Goal: Task Accomplishment & Management: Complete application form

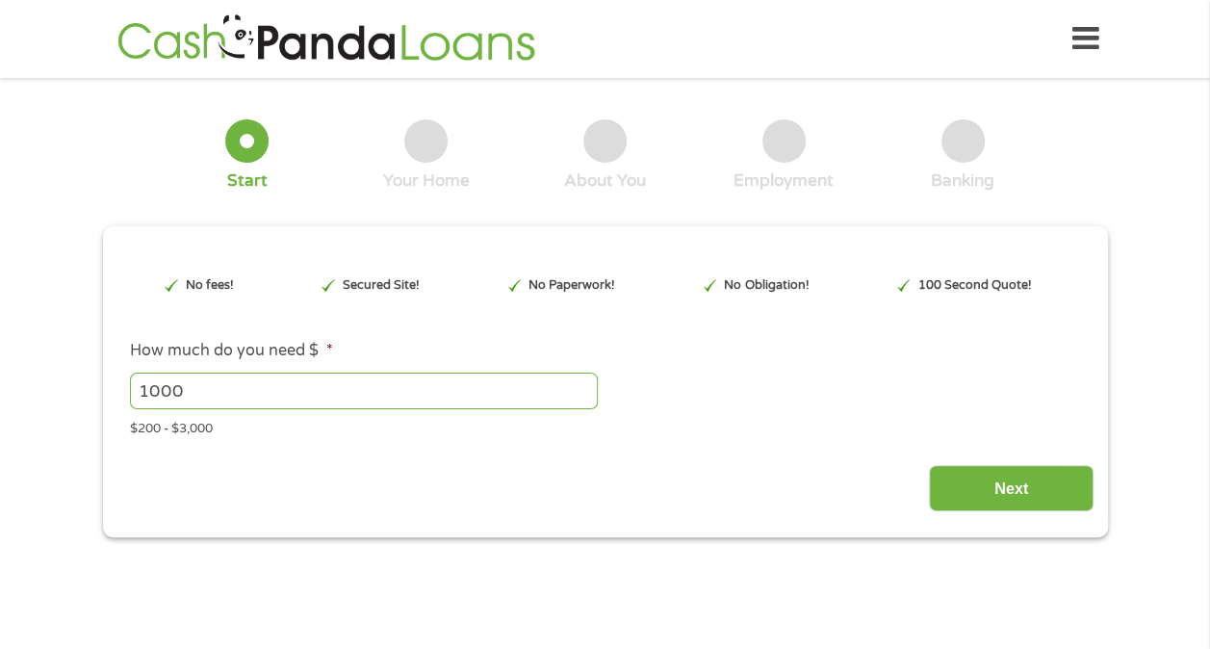
type input "CjwKCAjwlOrFBhBaEiwAw4bYDfYWOCBbC3FHPTNX-52s_QRLc_I6pAGbzOB7FjCq2lncvZEA9vkKlxo…"
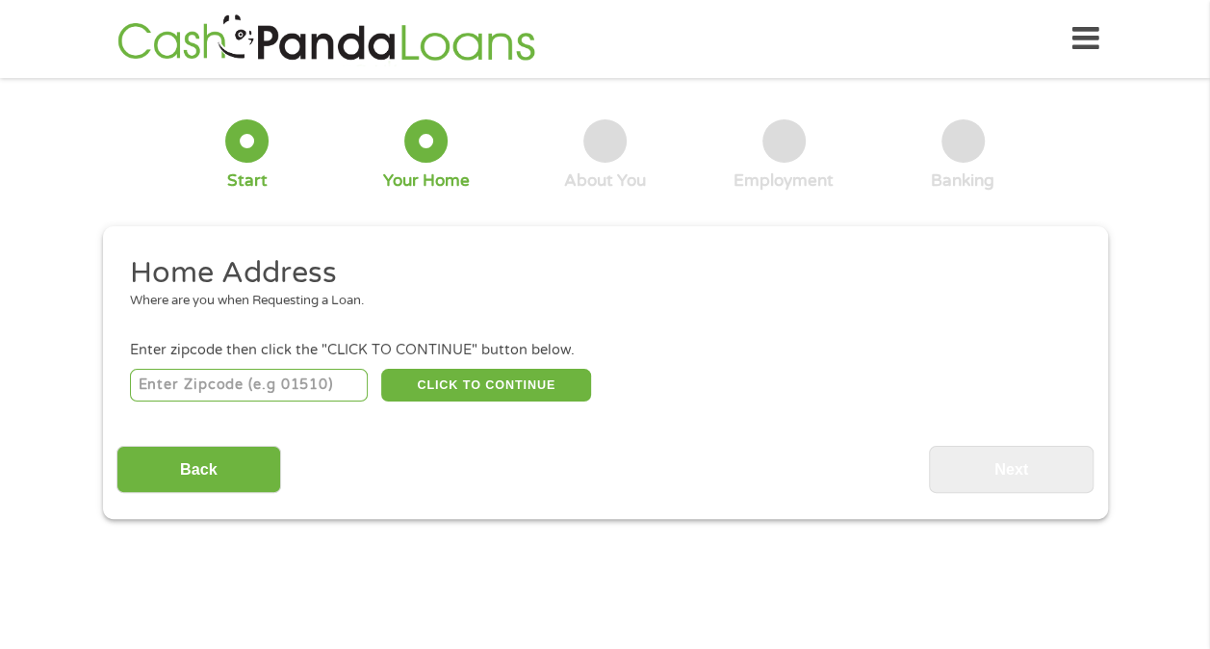
click at [324, 369] on input "number" at bounding box center [249, 385] width 238 height 33
type input "71202"
click at [408, 385] on button "CLICK TO CONTINUE" at bounding box center [486, 385] width 210 height 33
type input "71202"
type input "Monroe"
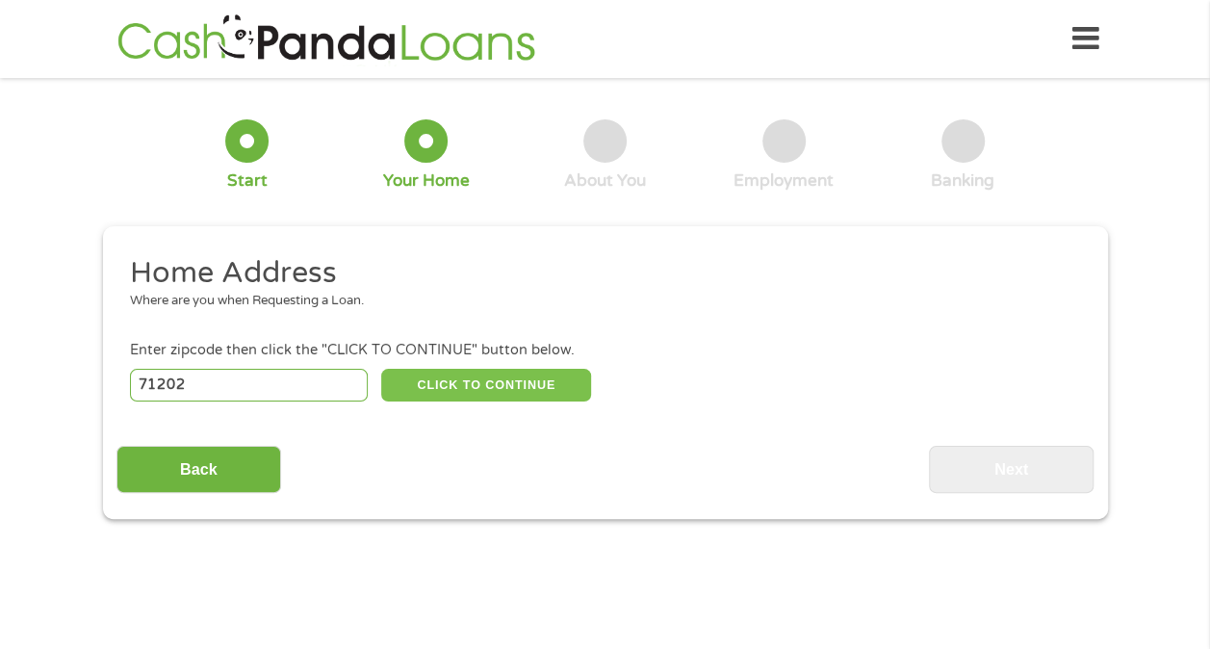
select select "[US_STATE]"
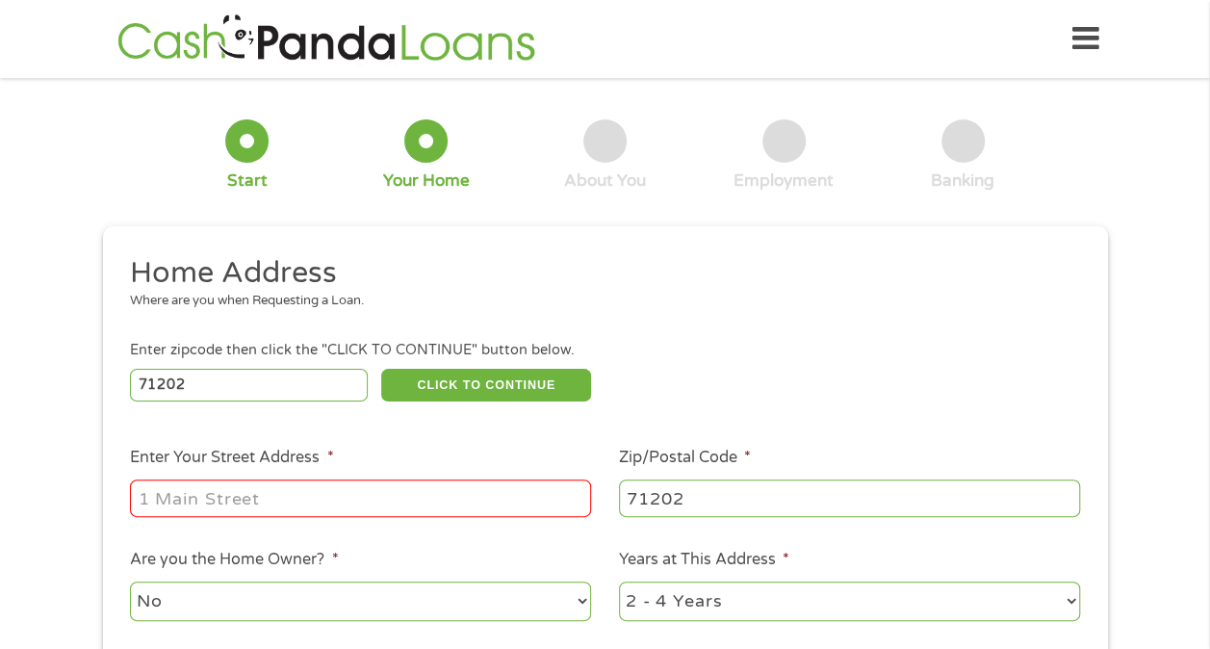
click at [373, 483] on input "Enter Your Street Address *" at bounding box center [360, 497] width 461 height 37
type input "[STREET_ADDRESS][PERSON_NAME]"
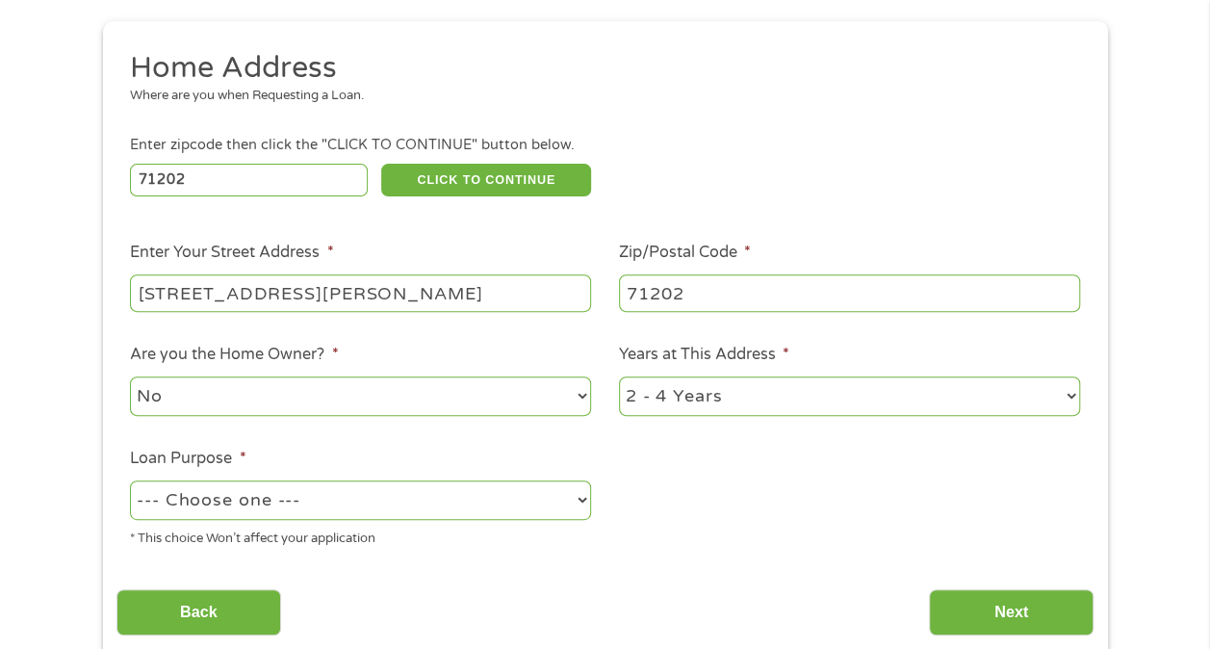
scroll to position [231, 0]
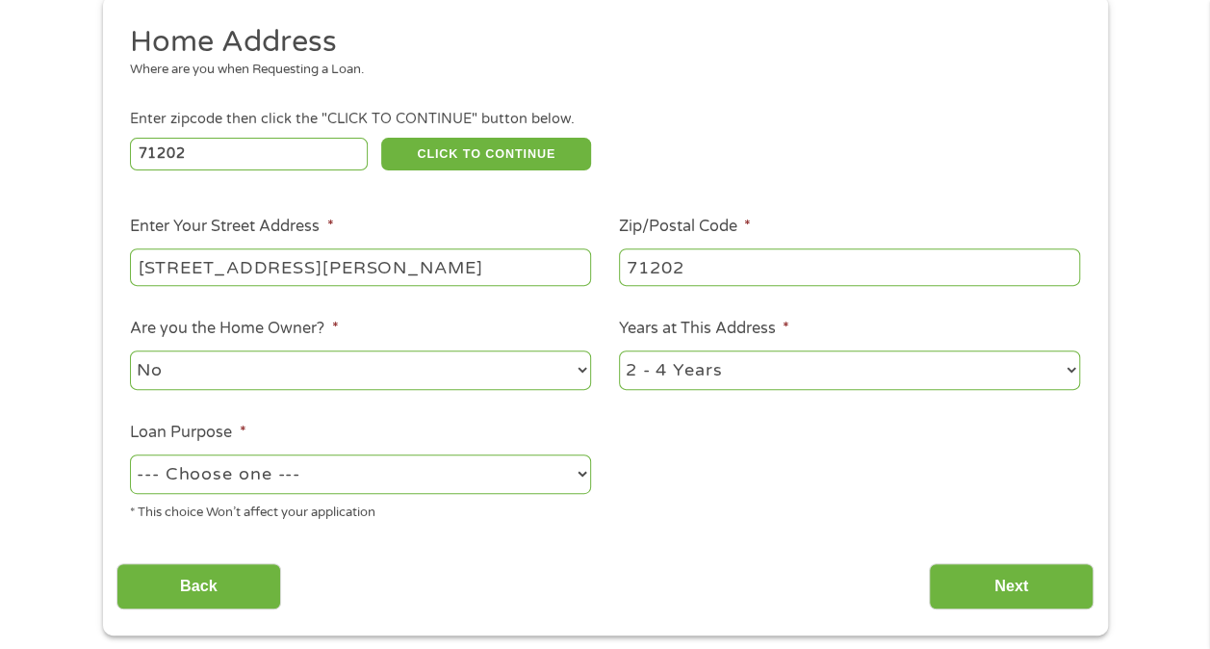
click at [527, 466] on select "--- Choose one --- Pay Bills Debt Consolidation Home Improvement Major Purchase…" at bounding box center [360, 473] width 461 height 39
select select "paybills"
click at [130, 455] on select "--- Choose one --- Pay Bills Debt Consolidation Home Improvement Major Purchase…" at bounding box center [360, 473] width 461 height 39
click at [1029, 576] on input "Next" at bounding box center [1011, 586] width 165 height 47
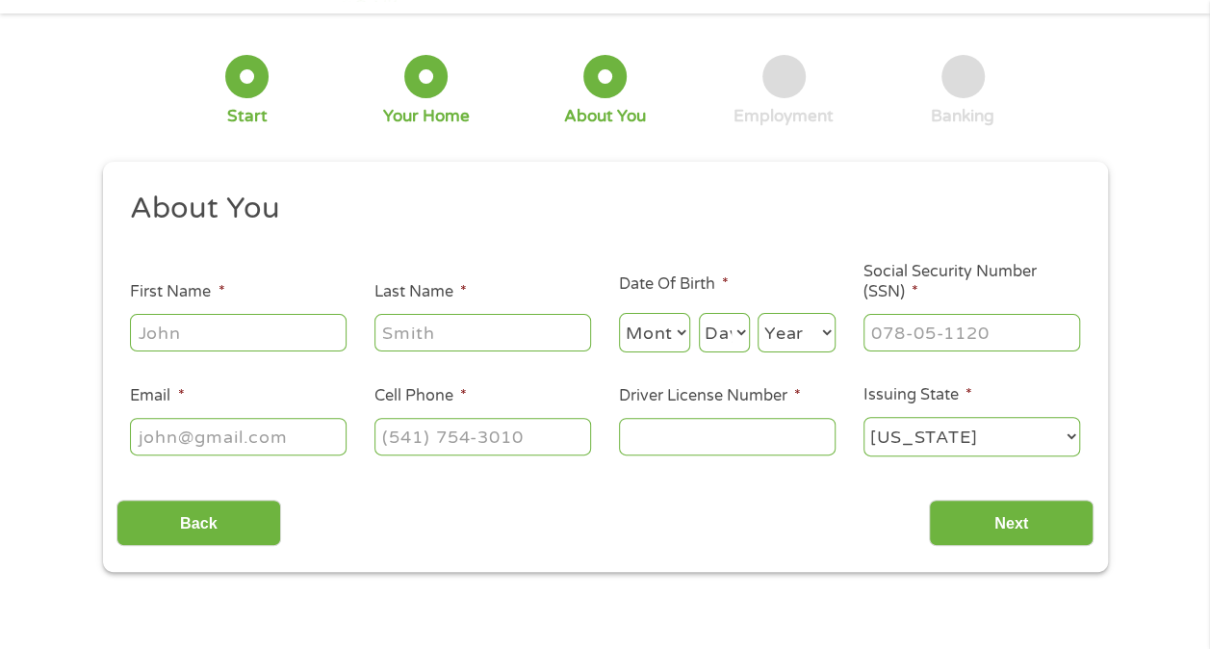
scroll to position [0, 0]
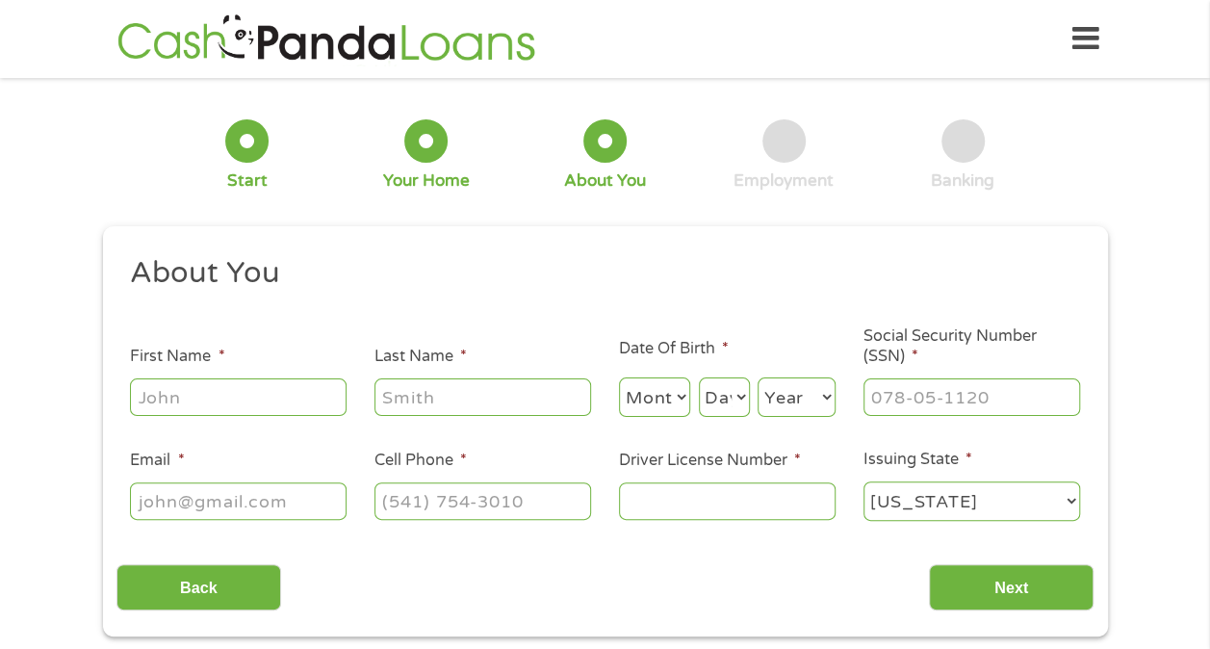
click at [252, 383] on input "First Name *" at bounding box center [238, 396] width 217 height 37
type input "[PERSON_NAME]"
select select "7"
select select "24"
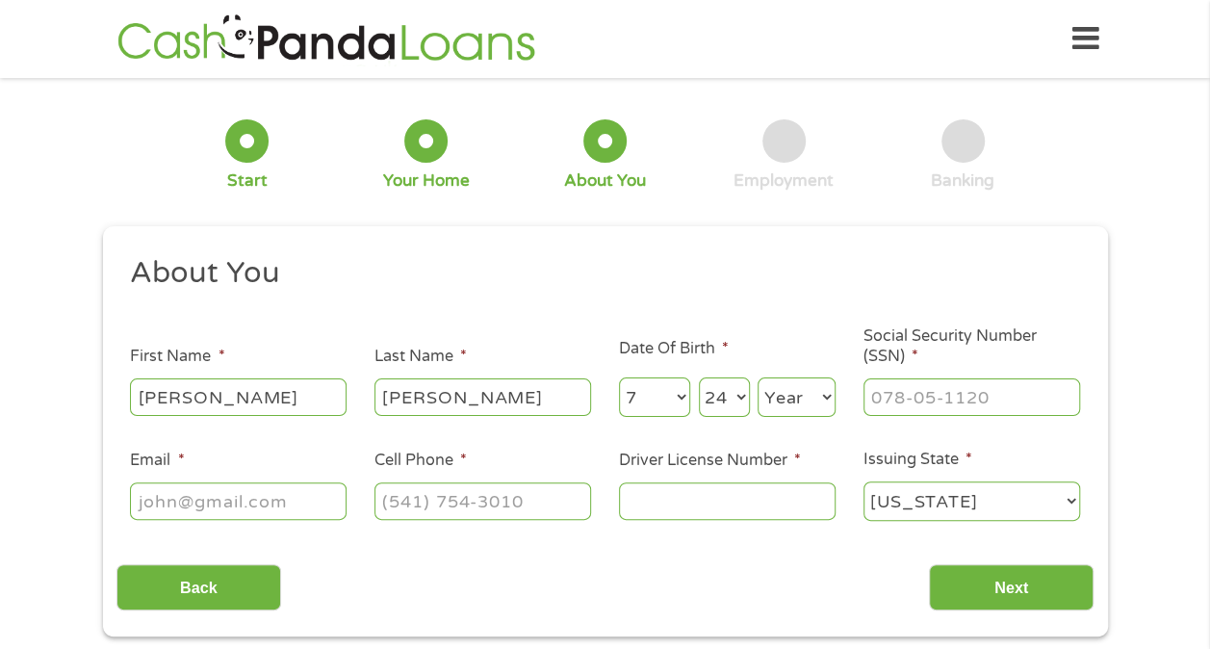
select select "1987"
type input "[EMAIL_ADDRESS][DOMAIN_NAME]"
type input "[PHONE_NUMBER]"
click at [924, 391] on input "___-__-____" at bounding box center [971, 396] width 217 height 37
type input "438-65-9728"
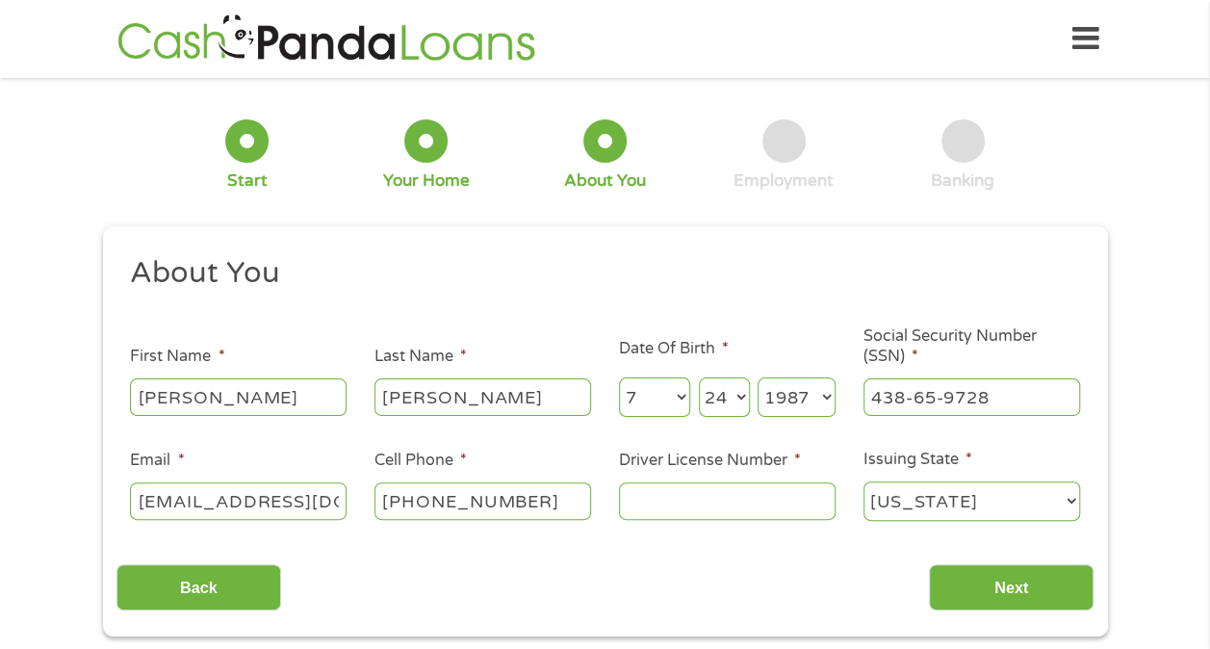
click at [773, 506] on input "Driver License Number *" at bounding box center [727, 500] width 217 height 37
click at [755, 503] on input "Driver License Number *" at bounding box center [727, 500] width 217 height 37
type input "012114758"
click at [998, 563] on div "Back Next" at bounding box center [604, 580] width 977 height 61
click at [995, 575] on input "Next" at bounding box center [1011, 587] width 165 height 47
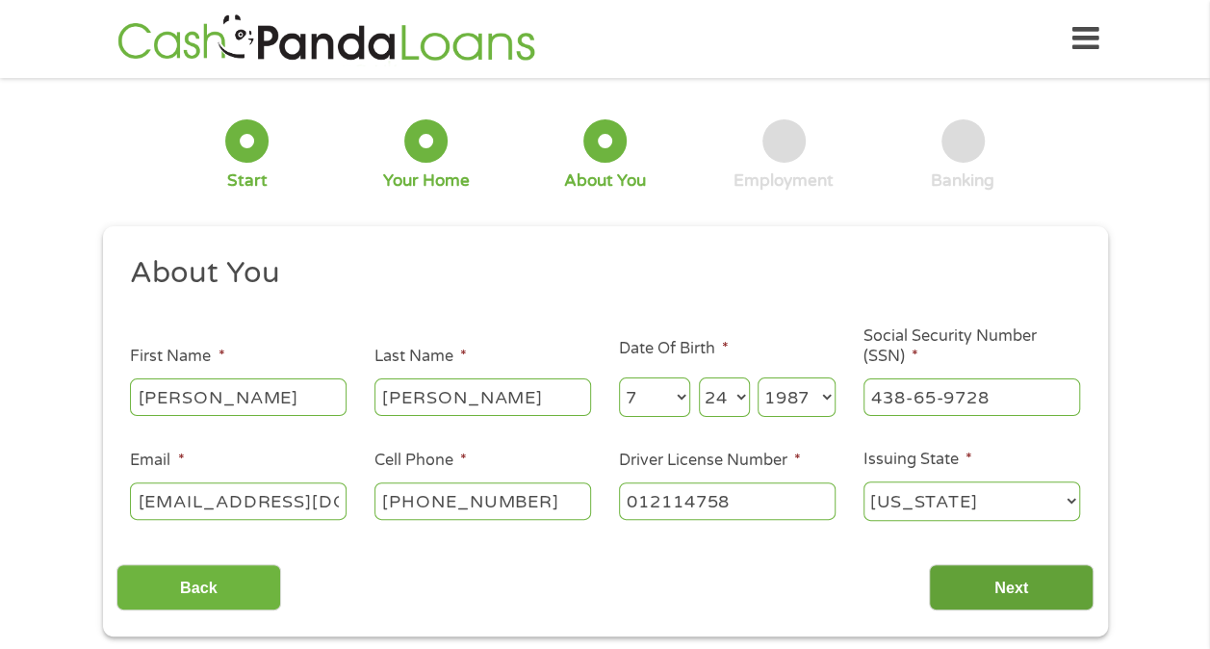
click at [995, 575] on input "Next" at bounding box center [1011, 587] width 165 height 47
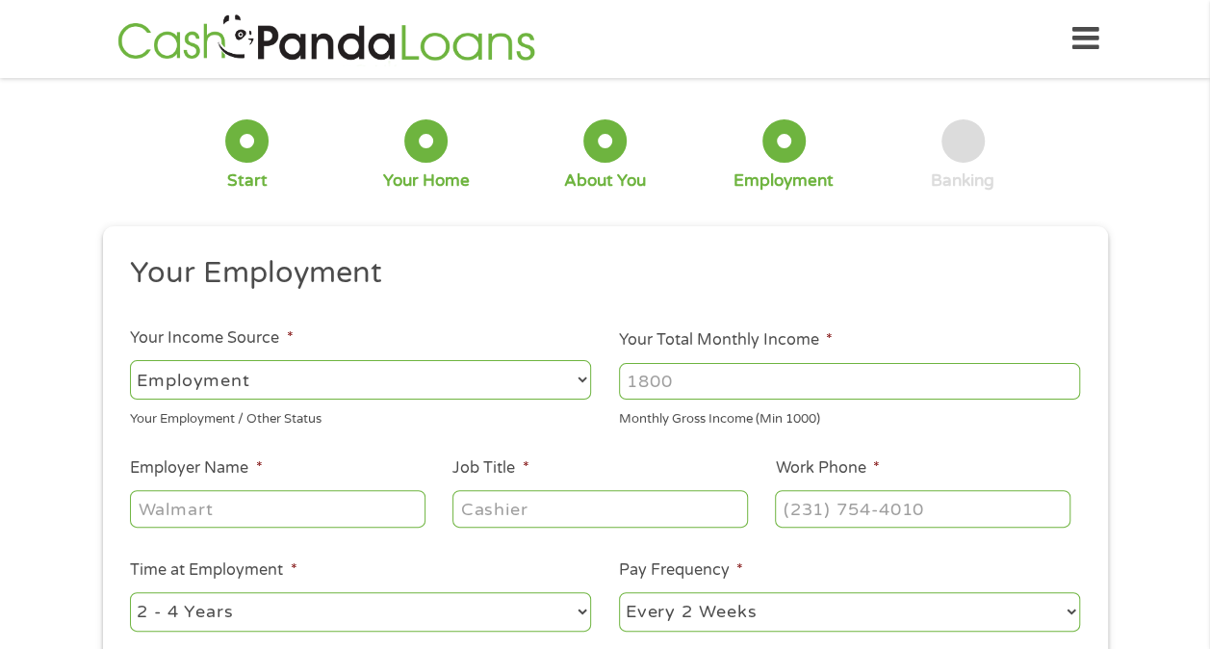
click at [681, 376] on input "Your Total Monthly Income *" at bounding box center [849, 381] width 461 height 37
click at [1059, 380] on input "1000" at bounding box center [849, 381] width 461 height 37
click at [1059, 380] on input "1001" at bounding box center [849, 381] width 461 height 37
click at [1059, 380] on input "1002" at bounding box center [849, 381] width 461 height 37
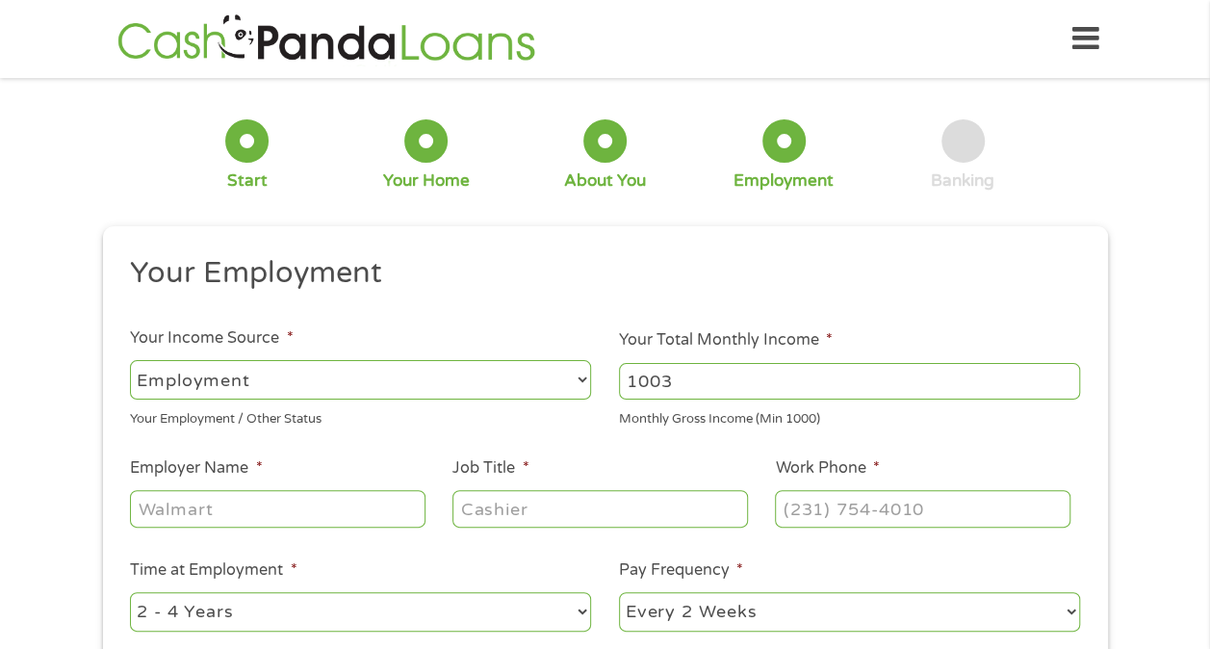
click at [1059, 380] on input "1003" at bounding box center [849, 381] width 461 height 37
click at [1059, 380] on input "1004" at bounding box center [849, 381] width 461 height 37
click at [1059, 380] on input "1005" at bounding box center [849, 381] width 461 height 37
click at [1063, 372] on input "1006" at bounding box center [849, 381] width 461 height 37
click at [1063, 372] on input "1009" at bounding box center [849, 381] width 461 height 37
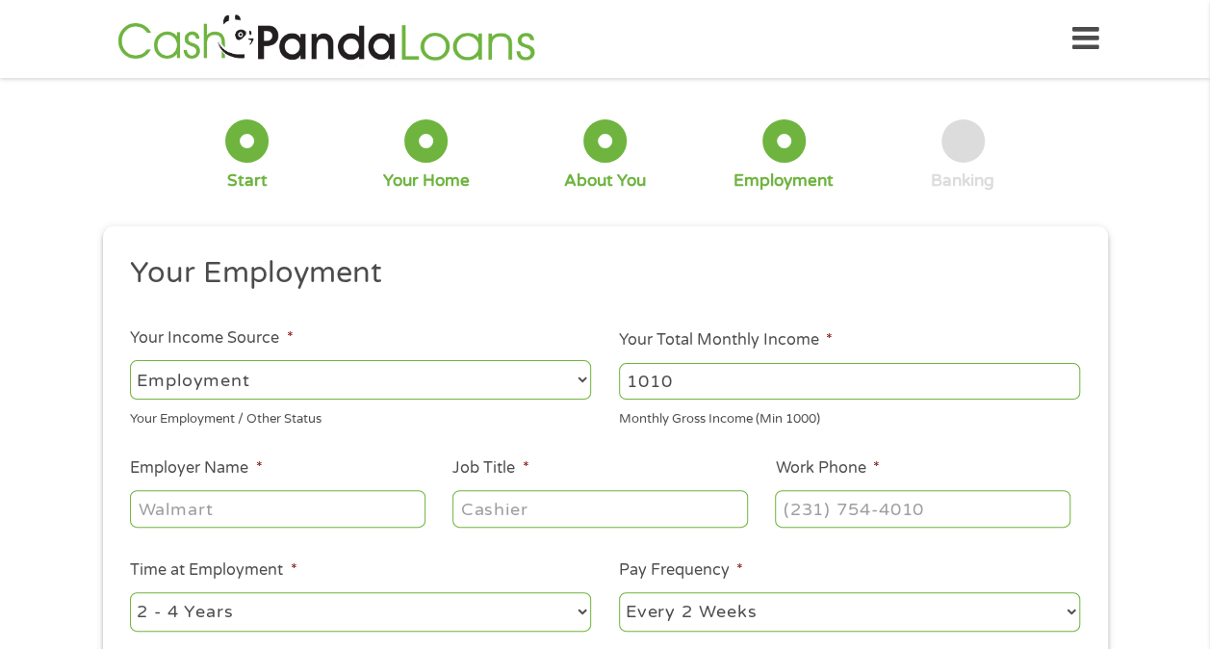
click at [1063, 372] on input "1010" at bounding box center [849, 381] width 461 height 37
type input "1011"
click at [1063, 372] on input "1011" at bounding box center [849, 381] width 461 height 37
drag, startPoint x: 747, startPoint y: 389, endPoint x: 588, endPoint y: 375, distance: 159.4
click at [588, 375] on ul "Your Employment Your Income Source * --- Choose one --- Employment [DEMOGRAPHIC…" at bounding box center [604, 503] width 977 height 499
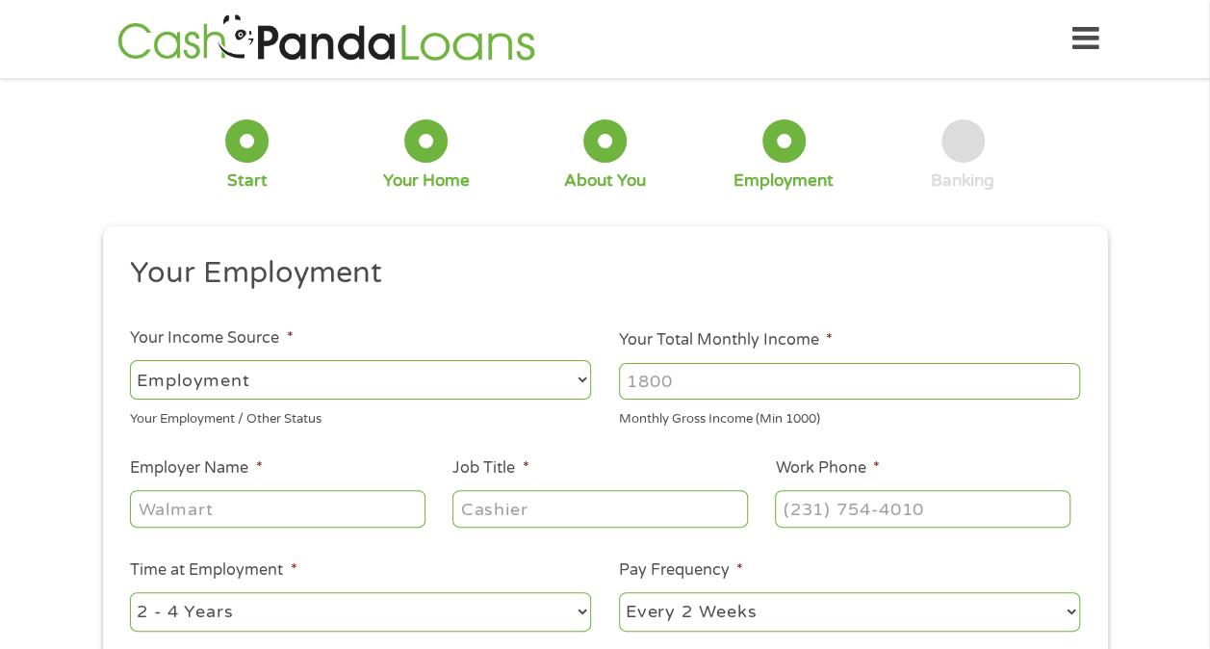
type input "4"
type input "500"
click at [370, 502] on input "Employer Name *" at bounding box center [277, 508] width 295 height 37
type input "uber"
click at [486, 526] on input "Job Title *" at bounding box center [599, 508] width 295 height 37
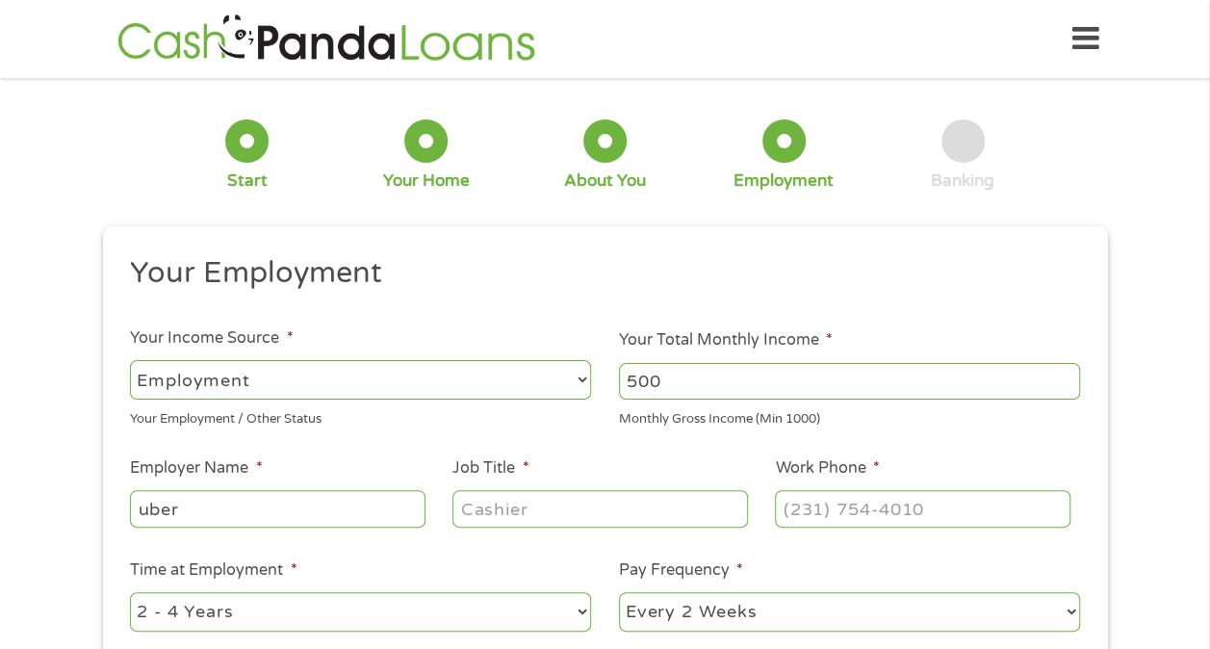
click at [486, 526] on input "Job Title *" at bounding box center [599, 508] width 295 height 37
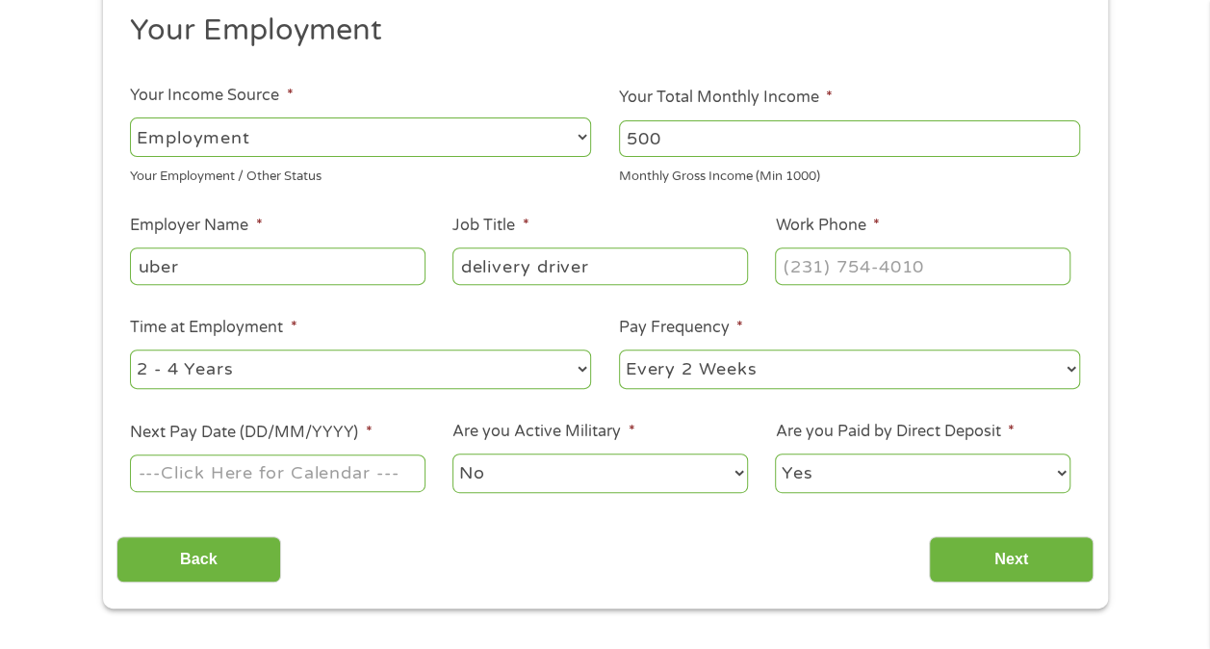
scroll to position [261, 0]
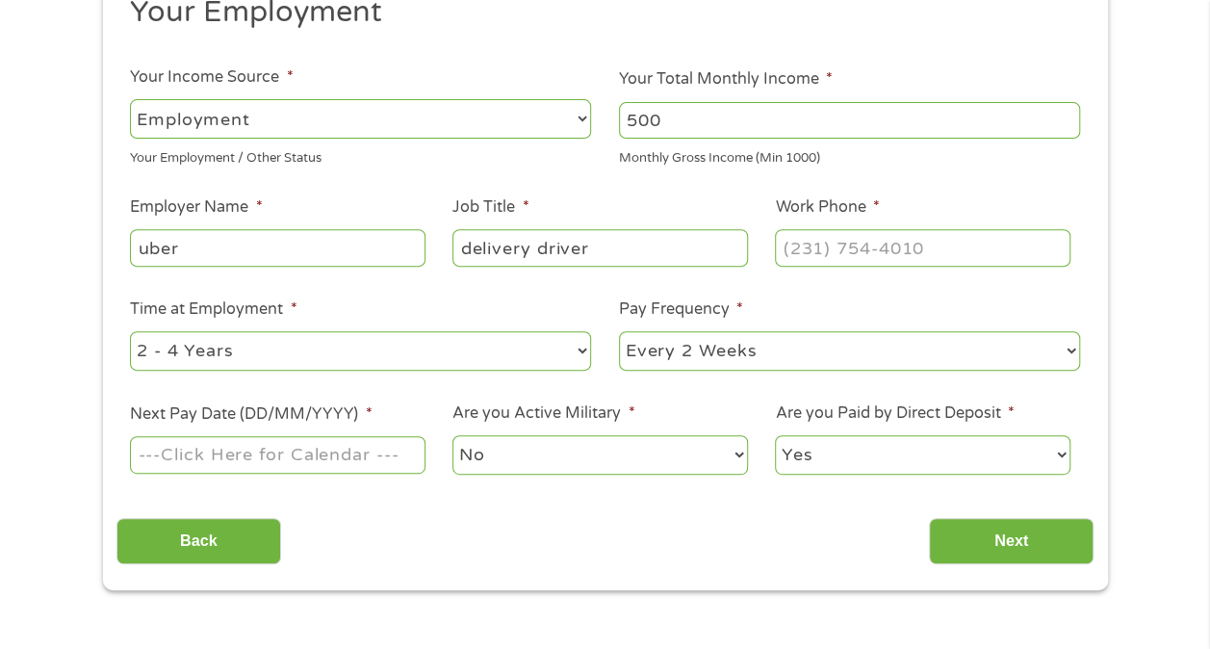
type input "delivery driver"
click at [302, 423] on label "Next Pay Date (DD/MM/YYYY) *" at bounding box center [251, 414] width 242 height 20
click at [302, 436] on input "Next Pay Date (DD/MM/YYYY) *" at bounding box center [277, 454] width 295 height 37
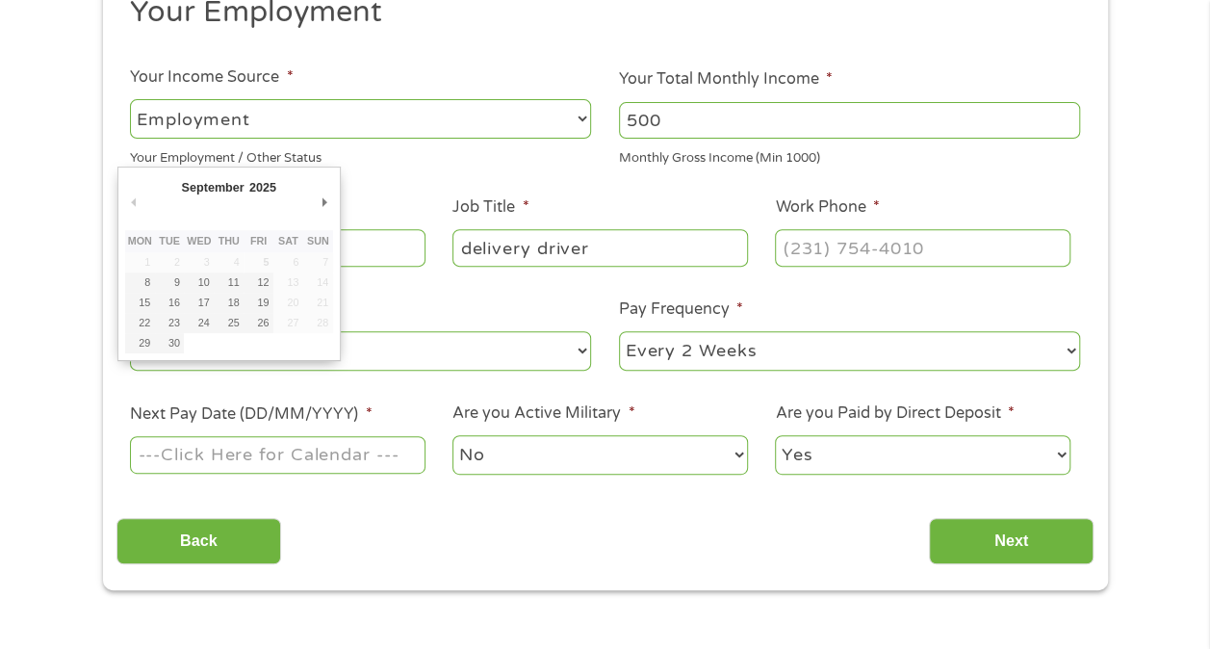
click at [258, 268] on td "5" at bounding box center [259, 262] width 30 height 20
type input "[DATE]"
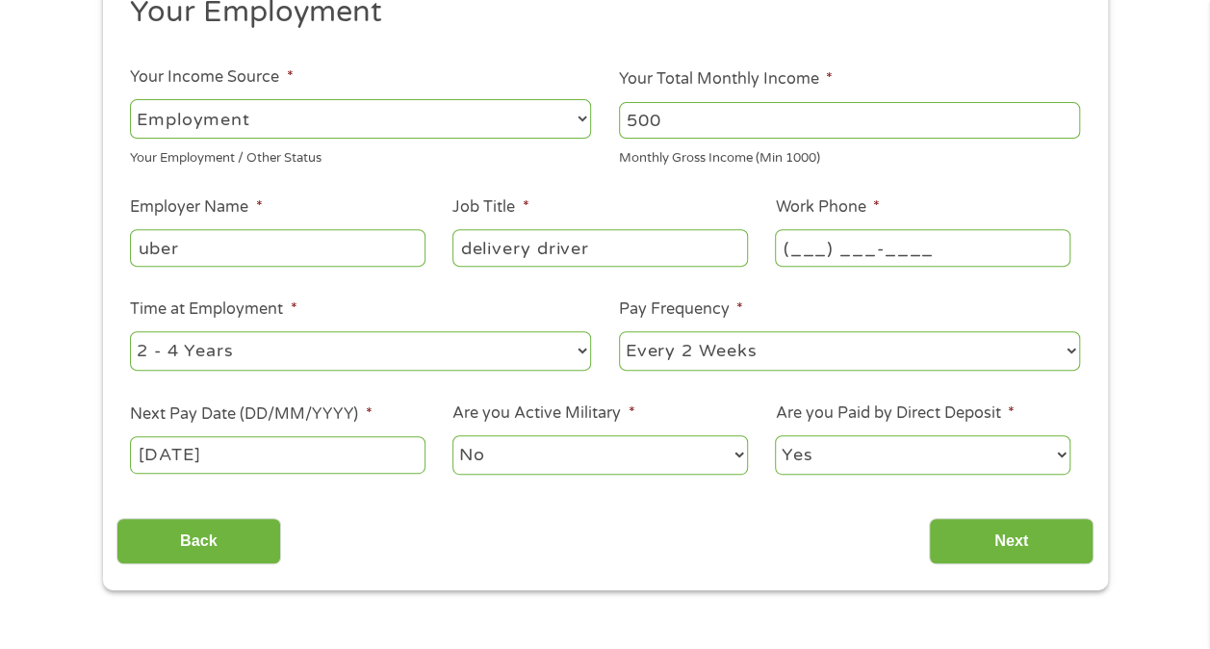
click at [812, 247] on input "(___) ___-____" at bounding box center [922, 247] width 295 height 37
type input "[PHONE_NUMBER]"
click at [737, 568] on div "This field is hidden when viewing the form gclid CjwKCAjwlOrFBhBaEiwAw4bYDfYWOC…" at bounding box center [605, 277] width 1005 height 625
click at [987, 556] on input "Next" at bounding box center [1011, 541] width 165 height 47
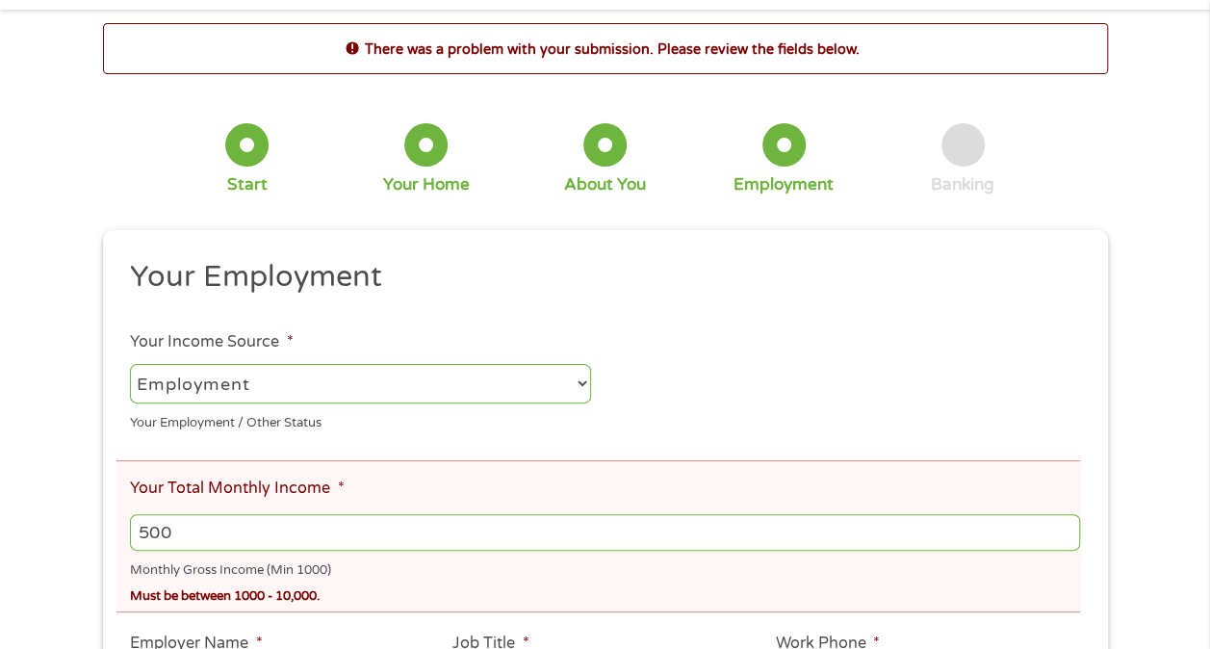
scroll to position [0, 0]
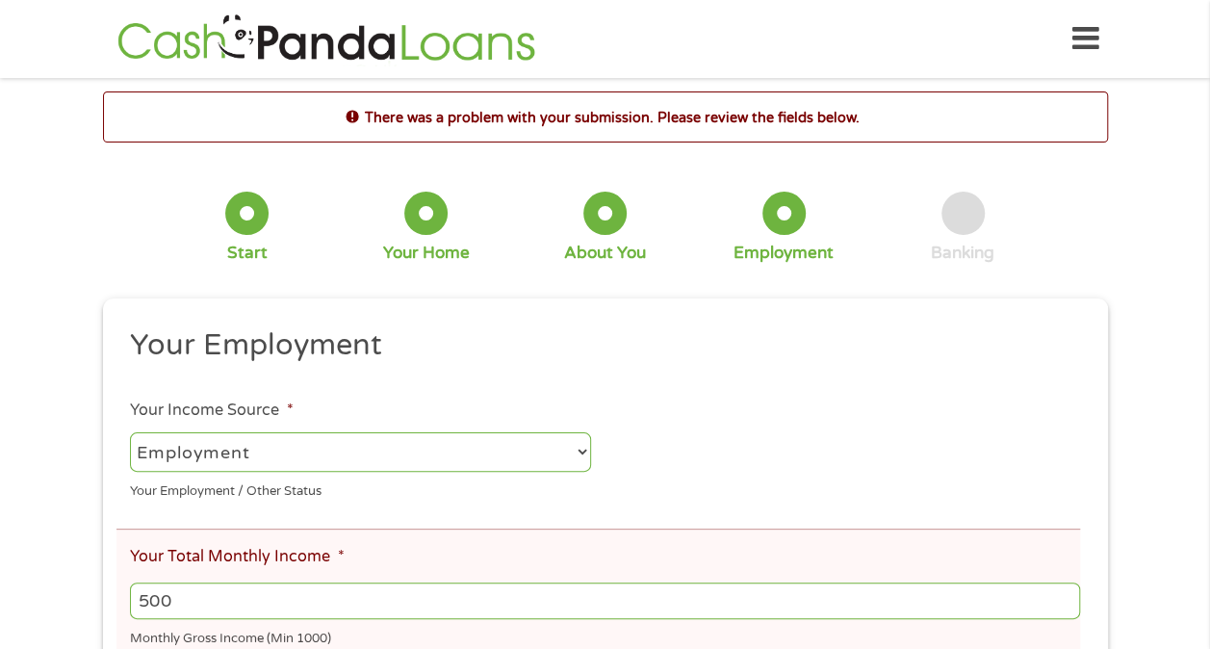
click at [385, 588] on input "500" at bounding box center [604, 600] width 949 height 37
type input "5"
type input "1000"
click at [659, 502] on ul "Your Employment Your Income Source * --- Choose one --- Employment [DEMOGRAPHIC…" at bounding box center [604, 661] width 977 height 670
click at [779, 407] on ul "Your Employment Your Income Source * --- Choose one --- Employment [DEMOGRAPHIC…" at bounding box center [604, 661] width 977 height 670
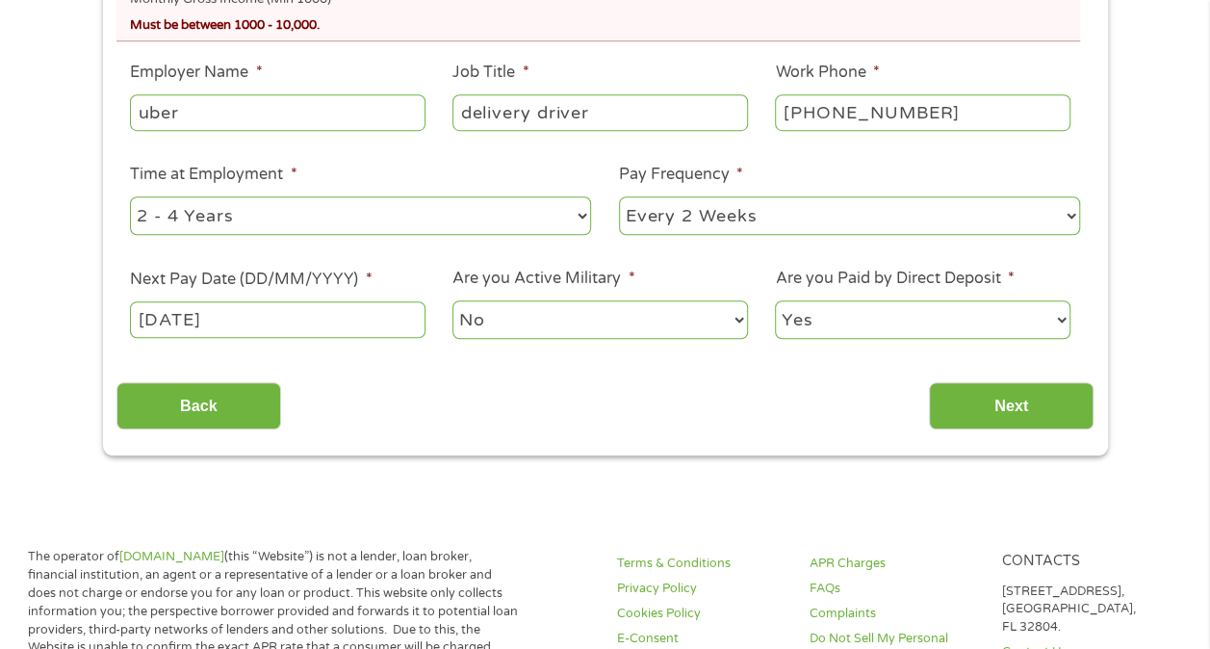
scroll to position [645, 0]
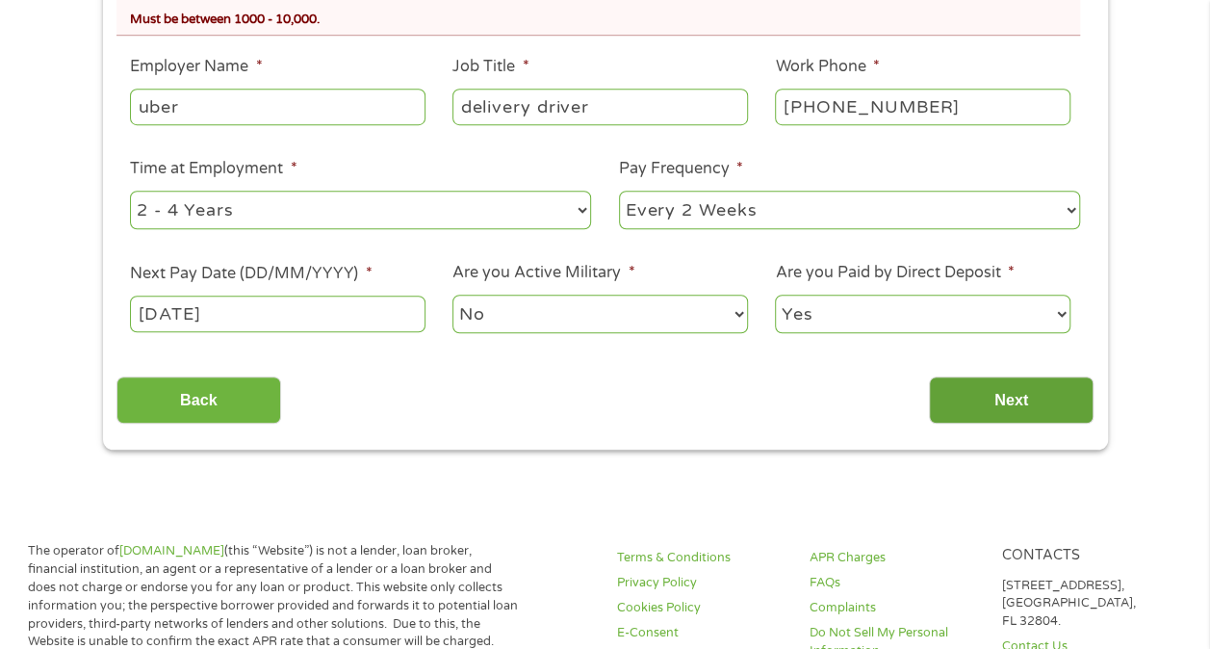
click at [968, 401] on input "Next" at bounding box center [1011, 399] width 165 height 47
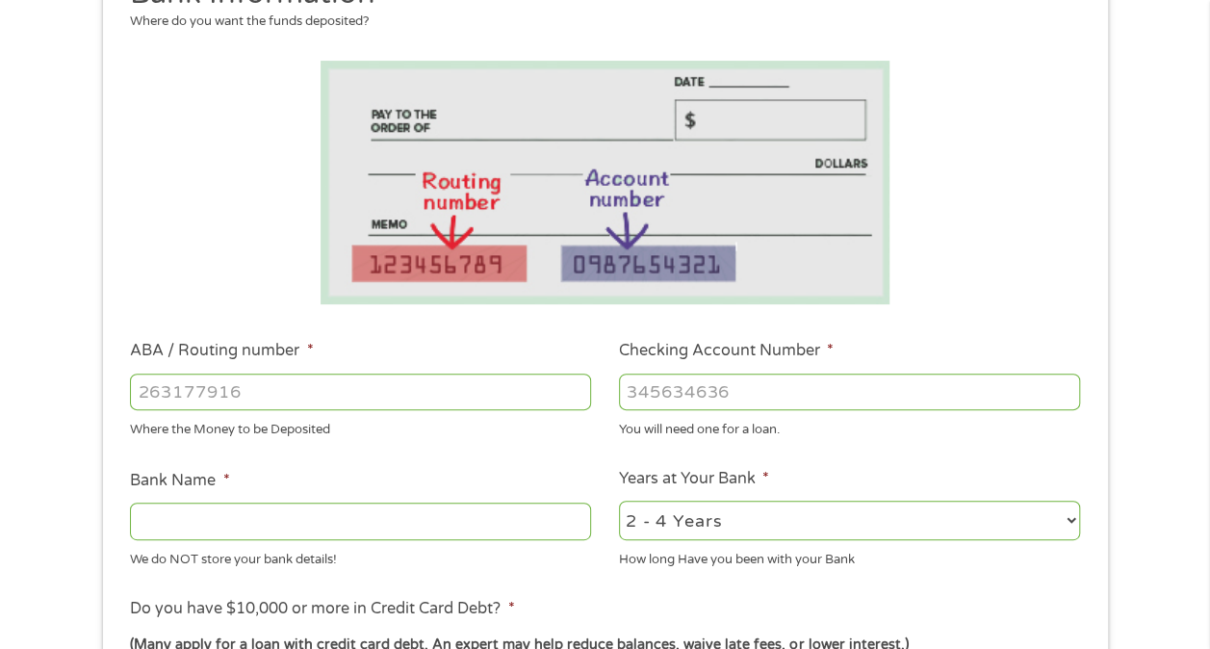
scroll to position [323, 0]
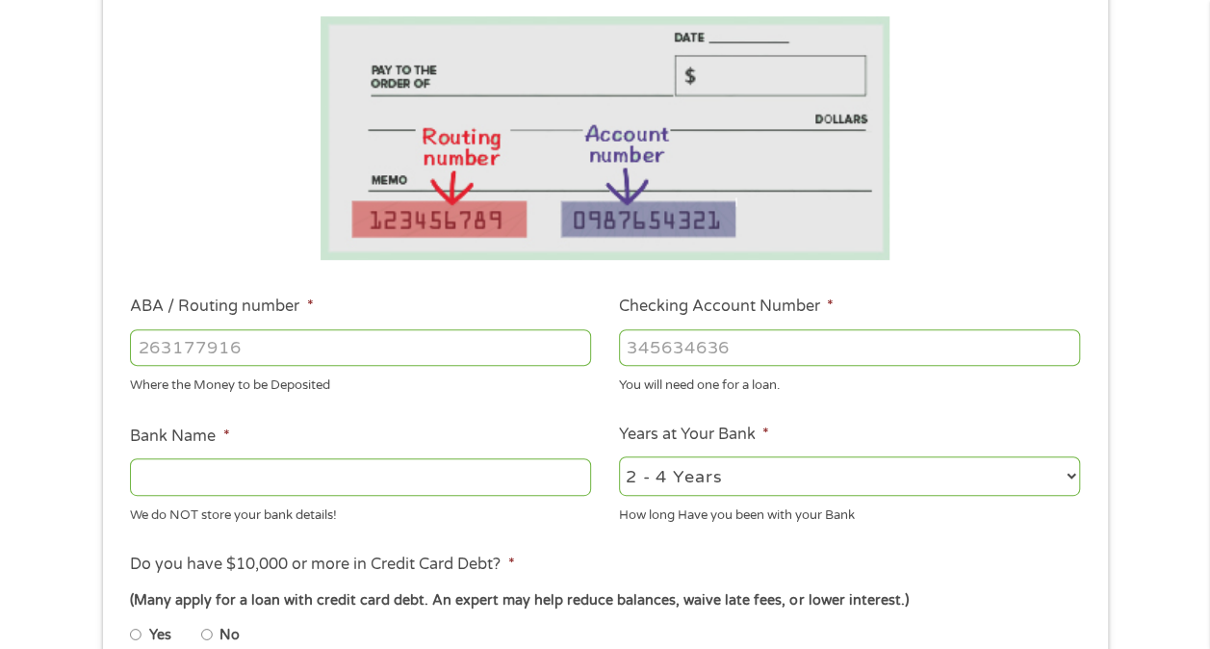
click at [321, 333] on input "ABA / Routing number *" at bounding box center [360, 347] width 461 height 37
click at [243, 472] on input "Bank Name *" at bounding box center [360, 476] width 461 height 37
click at [268, 358] on input "ABA / Routing number *" at bounding box center [360, 347] width 461 height 37
click at [264, 474] on input "capital one" at bounding box center [360, 476] width 461 height 37
type input "c"
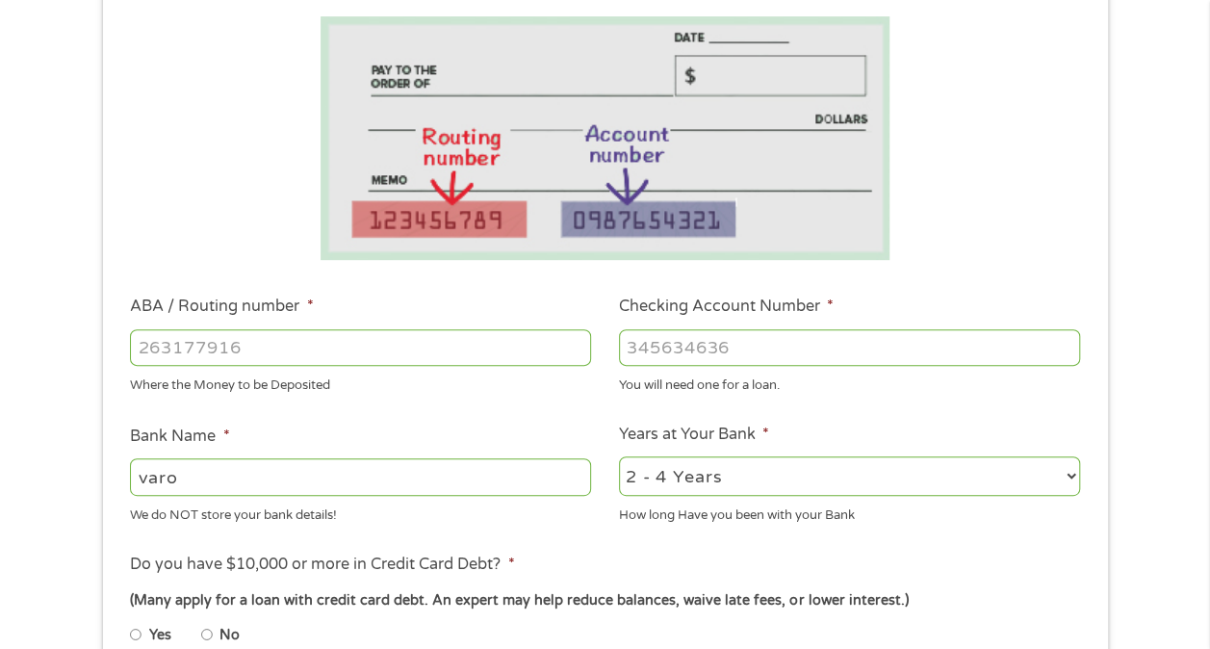
type input "varo"
click at [186, 357] on input "ABA / Routing number *" at bounding box center [360, 347] width 461 height 37
type input "124303201"
type input "VARO BANK, NATIONAL ASSOCIATION"
type input "124303201"
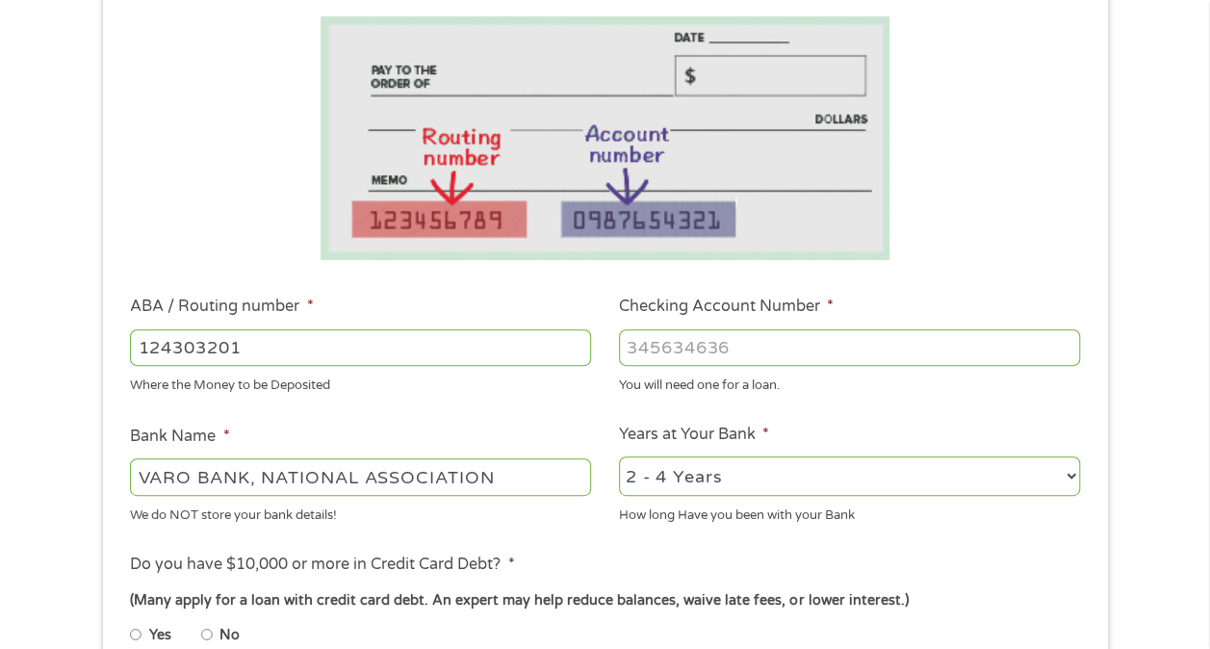
click at [678, 346] on input "Checking Account Number *" at bounding box center [849, 347] width 461 height 37
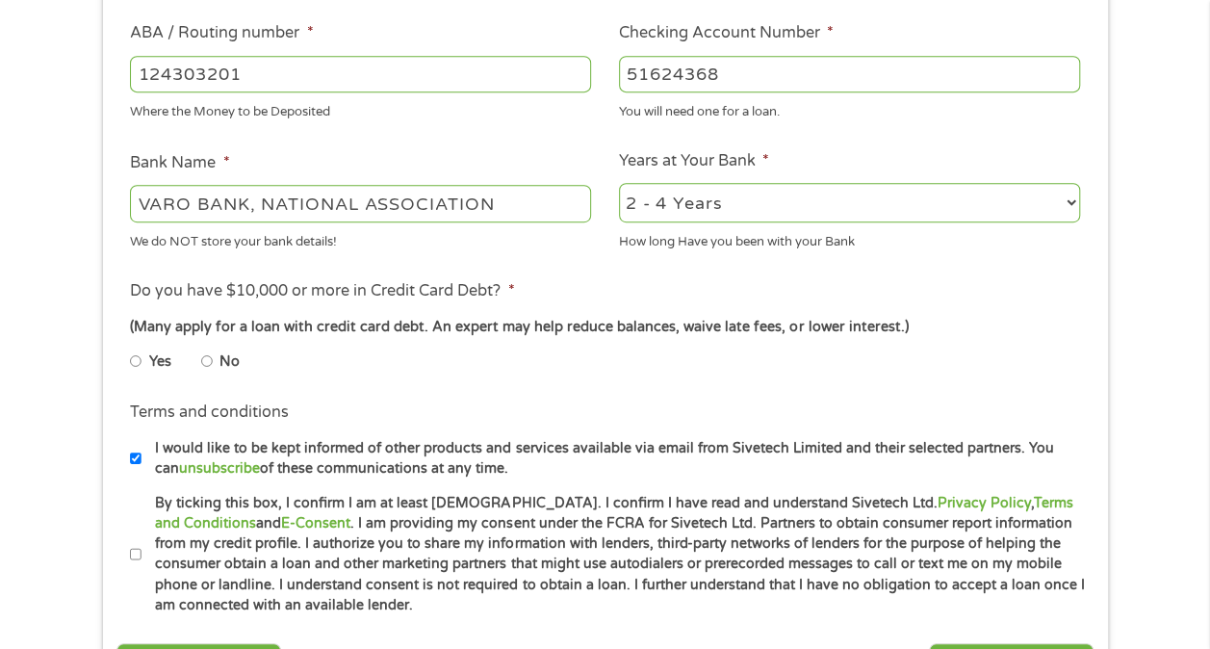
scroll to position [600, 0]
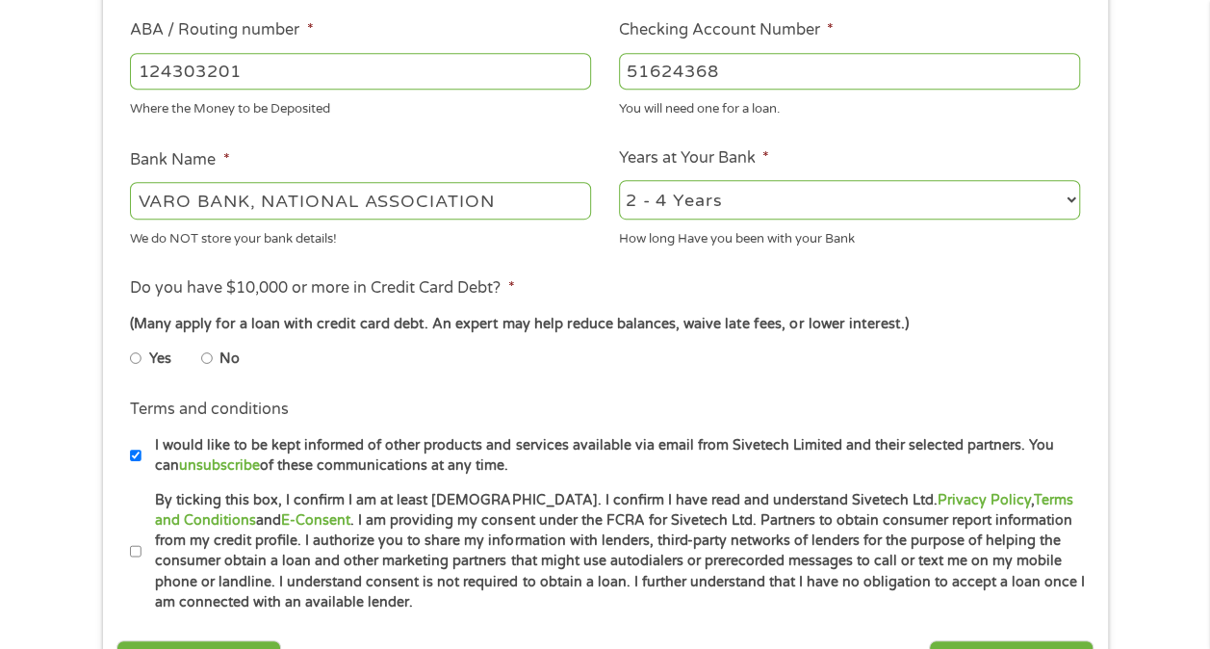
type input "51624368"
click at [208, 362] on input "No" at bounding box center [207, 358] width 12 height 31
radio input "true"
click at [137, 543] on input "By ticking this box, I confirm I am at least [DEMOGRAPHIC_DATA]. I confirm I ha…" at bounding box center [136, 551] width 12 height 31
checkbox input "true"
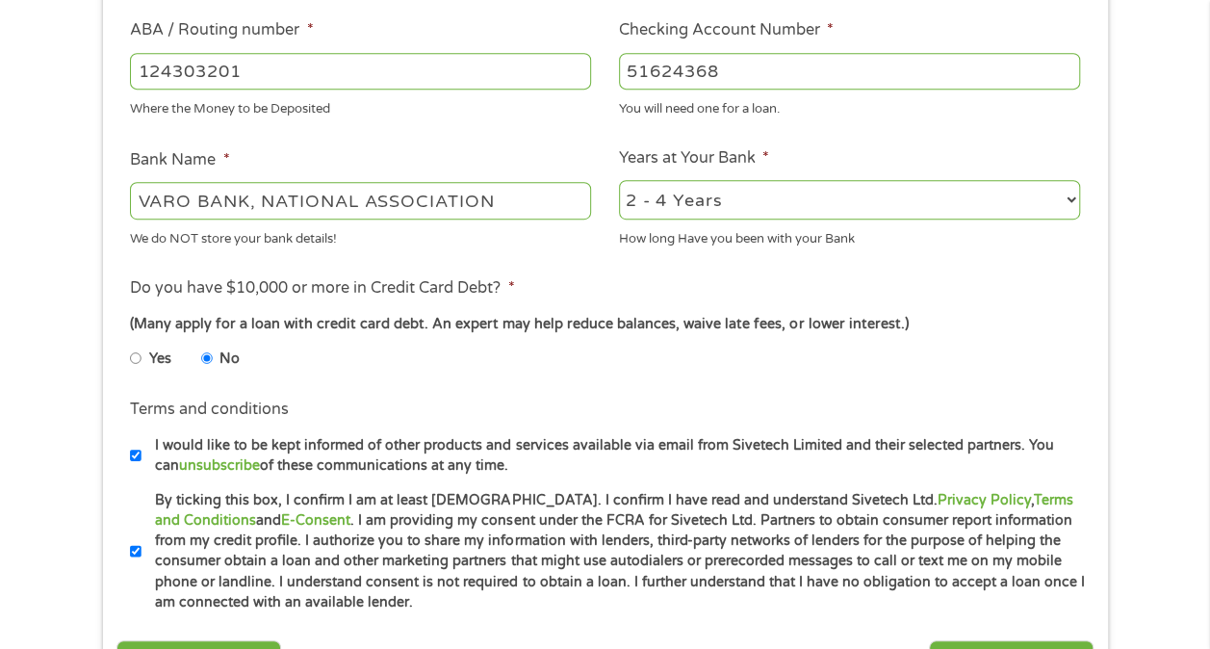
click at [495, 429] on li "Terms and conditions I would like to be kept informed of other products and ser…" at bounding box center [604, 436] width 977 height 78
click at [495, 402] on li "Terms and conditions I would like to be kept informed of other products and ser…" at bounding box center [604, 436] width 977 height 78
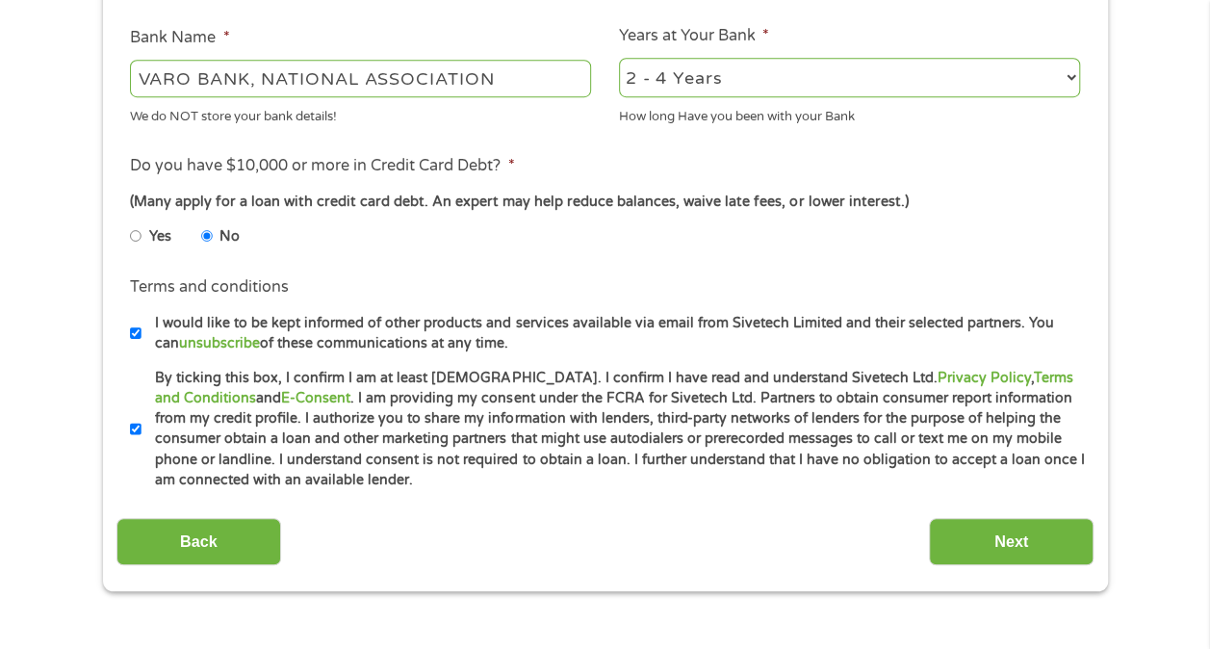
scroll to position [831, 0]
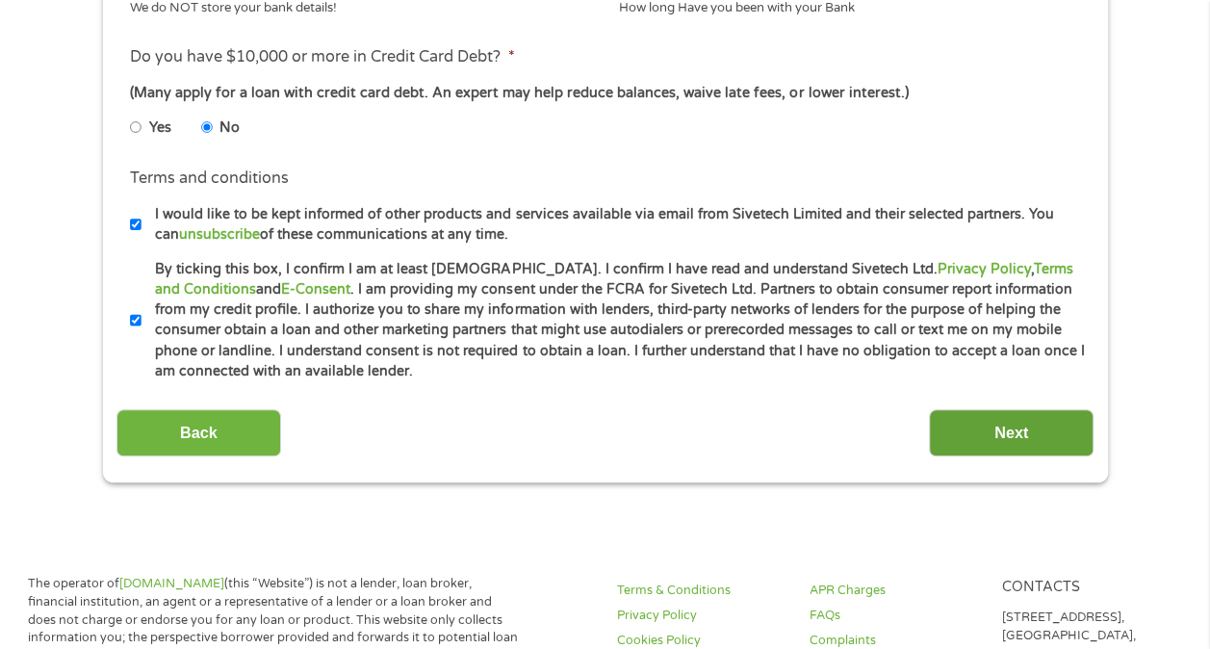
click at [1058, 414] on input "Next" at bounding box center [1011, 432] width 165 height 47
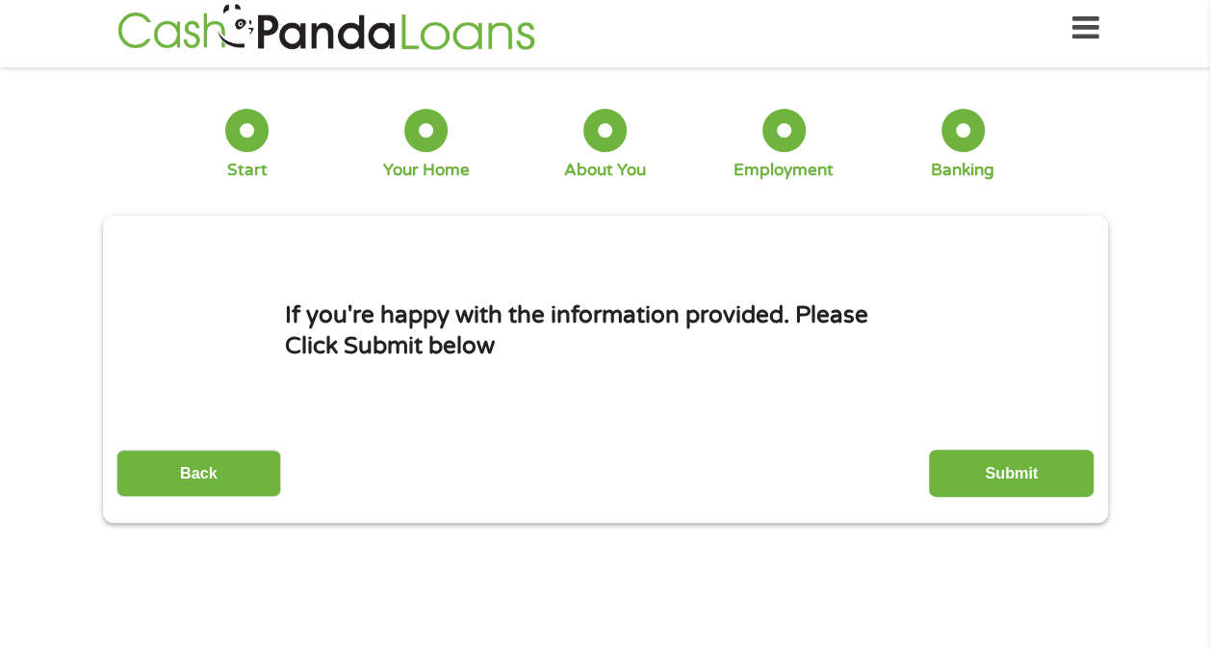
scroll to position [0, 0]
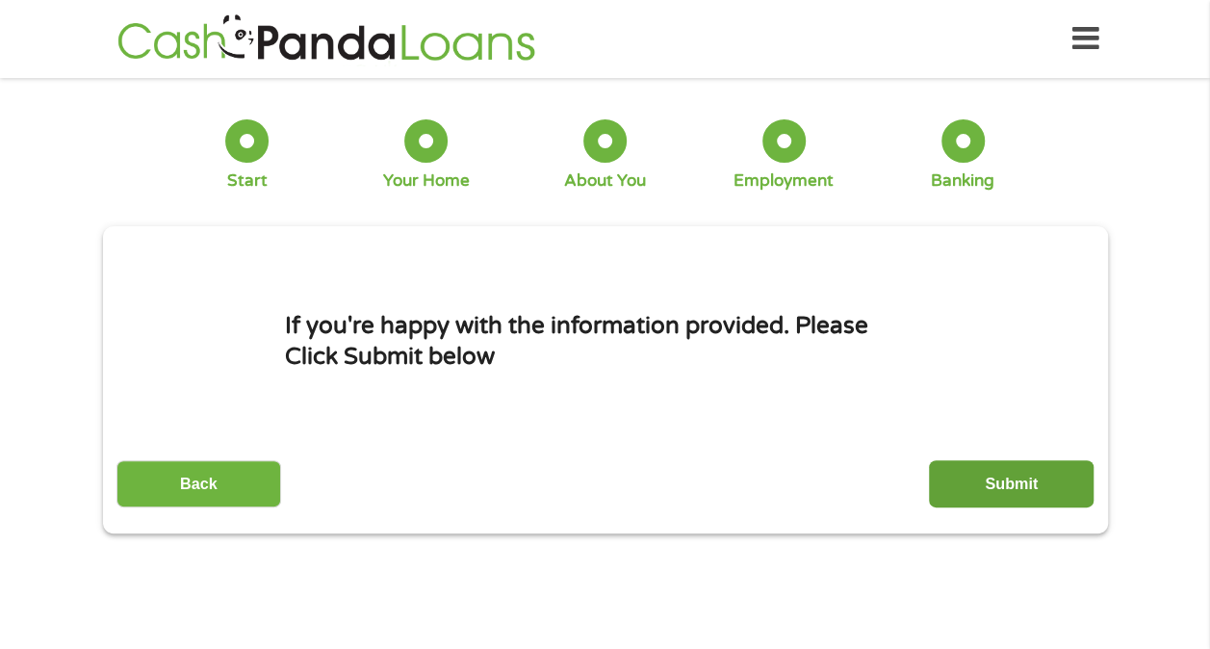
click at [1009, 483] on input "Submit" at bounding box center [1011, 483] width 165 height 47
